Goal: Transaction & Acquisition: Purchase product/service

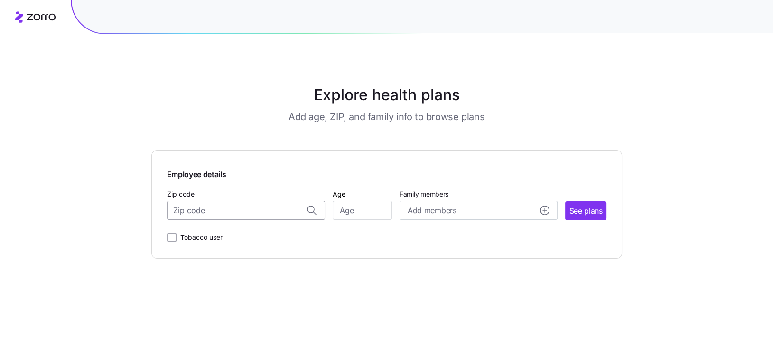
click at [223, 205] on input "Zip code" at bounding box center [246, 210] width 158 height 19
click at [237, 233] on span "52772, [GEOGRAPHIC_DATA], [GEOGRAPHIC_DATA]" at bounding box center [243, 236] width 133 height 12
type input "52772, [GEOGRAPHIC_DATA], [GEOGRAPHIC_DATA]"
click at [350, 209] on input "Age" at bounding box center [362, 210] width 59 height 19
type input "43"
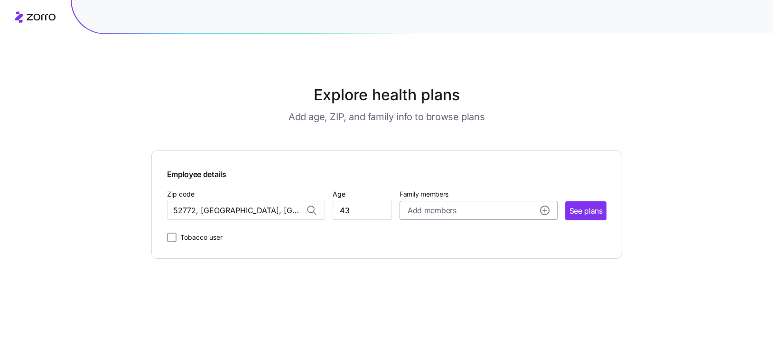
click at [503, 212] on div "Add members" at bounding box center [479, 211] width 142 height 12
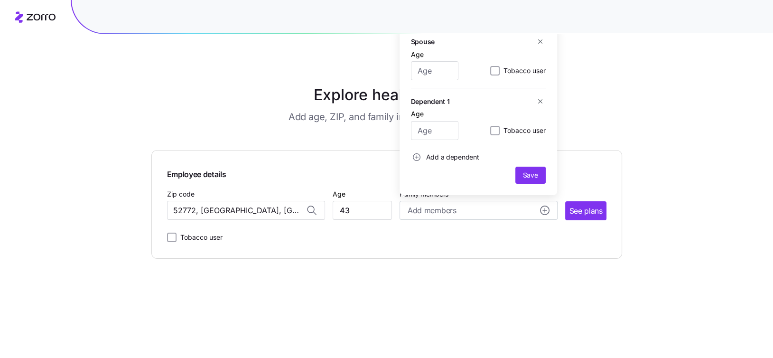
click at [619, 159] on div "Employee details Zip code 52772, [GEOGRAPHIC_DATA], [GEOGRAPHIC_DATA] Age [DEMO…" at bounding box center [386, 204] width 471 height 109
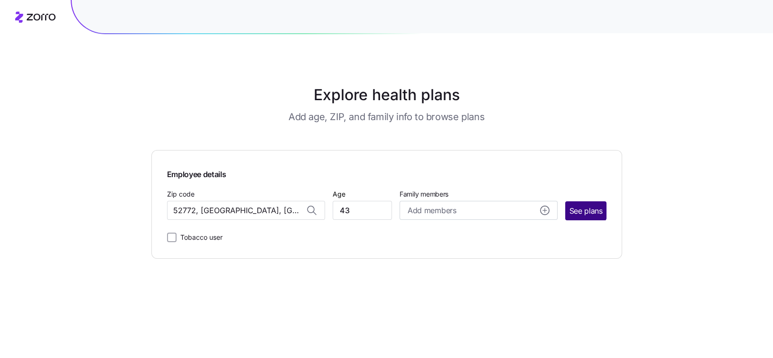
click at [592, 210] on span "See plans" at bounding box center [585, 211] width 33 height 12
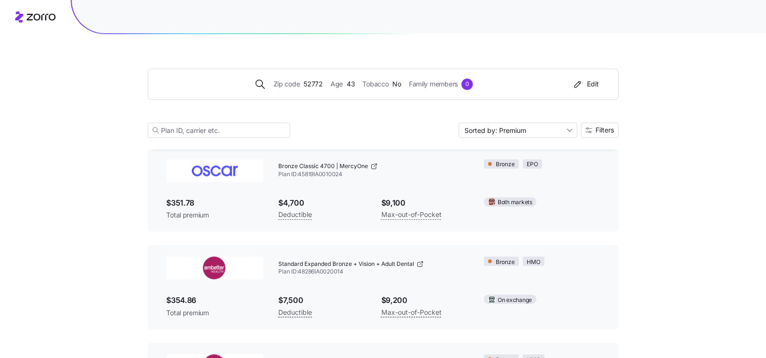
scroll to position [759, 0]
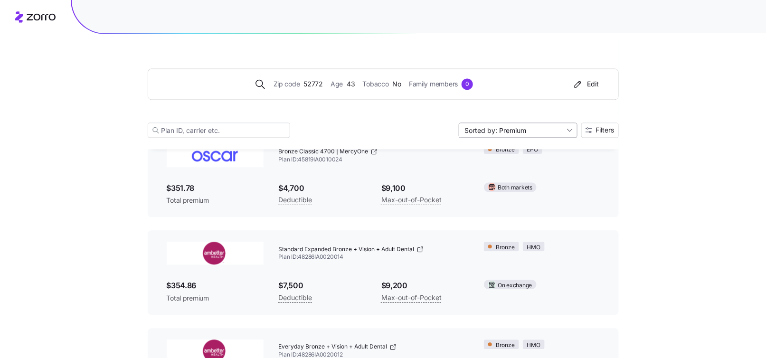
click at [556, 132] on input "Sorted by: Premium" at bounding box center [517, 129] width 119 height 15
click at [523, 166] on div "Deductible" at bounding box center [517, 166] width 111 height 14
type input "Sorted by: Deductible"
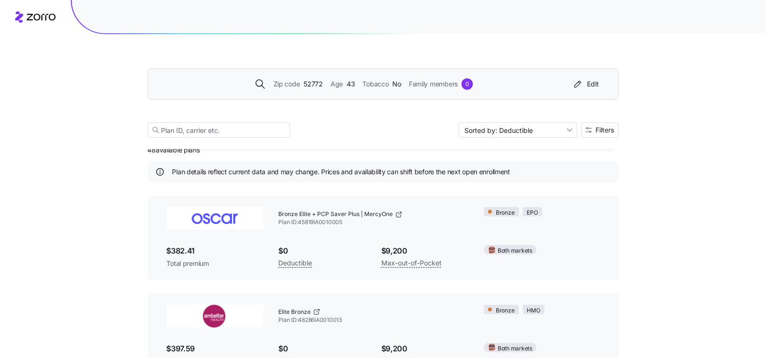
scroll to position [0, 0]
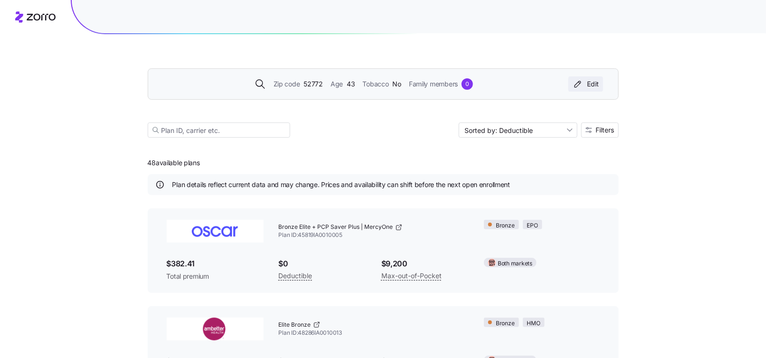
click at [590, 79] on button "Edit" at bounding box center [585, 83] width 35 height 15
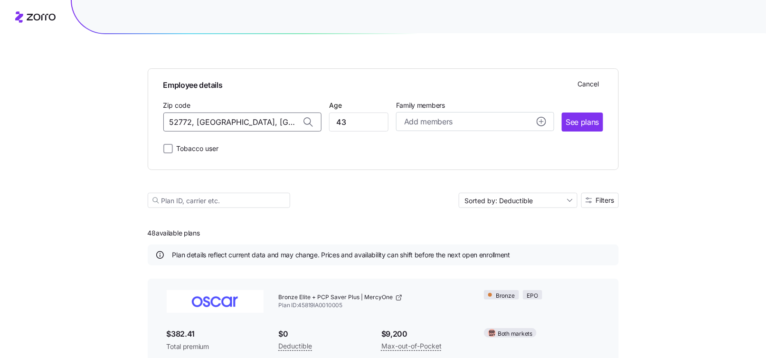
drag, startPoint x: 266, startPoint y: 124, endPoint x: 115, endPoint y: 124, distance: 150.9
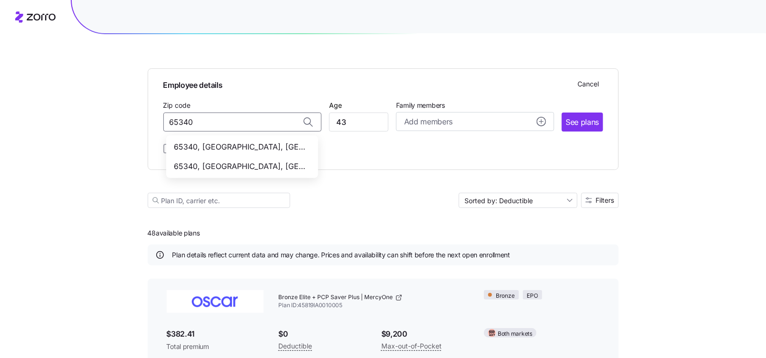
click at [232, 148] on span "65340, [GEOGRAPHIC_DATA], [GEOGRAPHIC_DATA]" at bounding box center [240, 147] width 133 height 12
type input "65340, [GEOGRAPHIC_DATA], [GEOGRAPHIC_DATA]"
click at [373, 126] on input "43" at bounding box center [358, 121] width 59 height 19
drag, startPoint x: 373, startPoint y: 126, endPoint x: 301, endPoint y: 128, distance: 72.2
click at [301, 128] on div "Zip code 65340, [GEOGRAPHIC_DATA], [GEOGRAPHIC_DATA] Age [DEMOGRAPHIC_DATA] Fam…" at bounding box center [382, 115] width 439 height 32
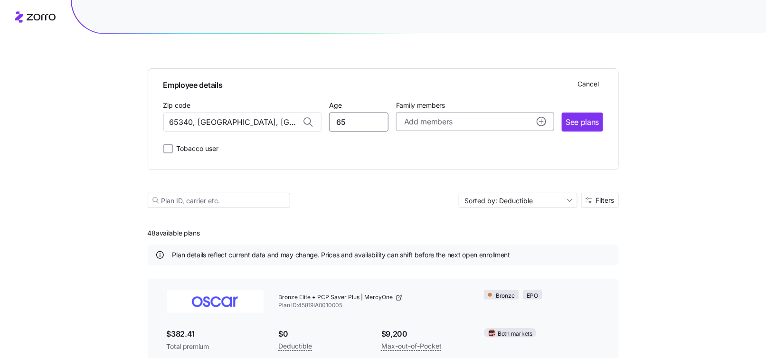
type input "65"
click at [580, 122] on span "See plans" at bounding box center [581, 122] width 33 height 12
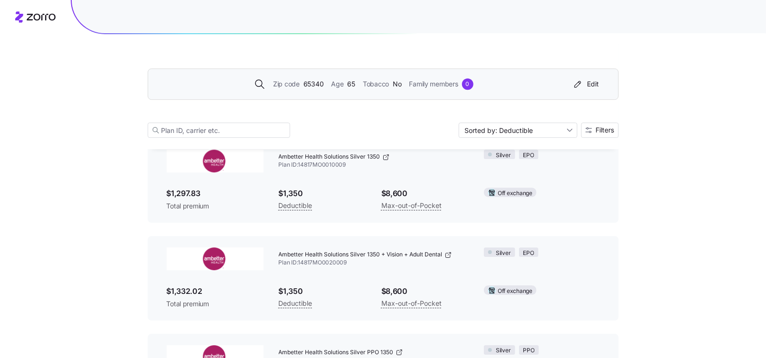
scroll to position [1234, 0]
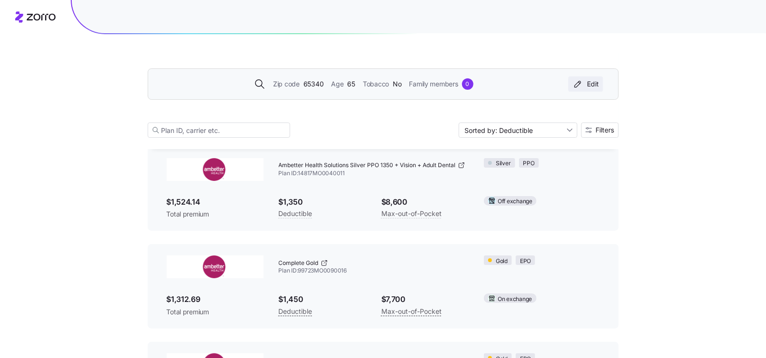
click at [593, 80] on div "Edit" at bounding box center [585, 83] width 27 height 9
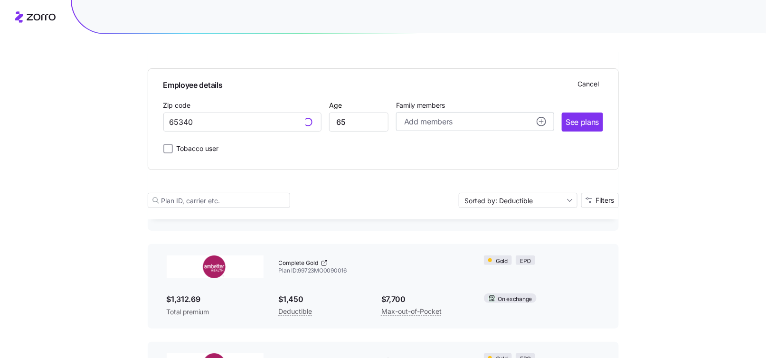
type input "65340, [GEOGRAPHIC_DATA], [GEOGRAPHIC_DATA]"
